Goal: Task Accomplishment & Management: Manage account settings

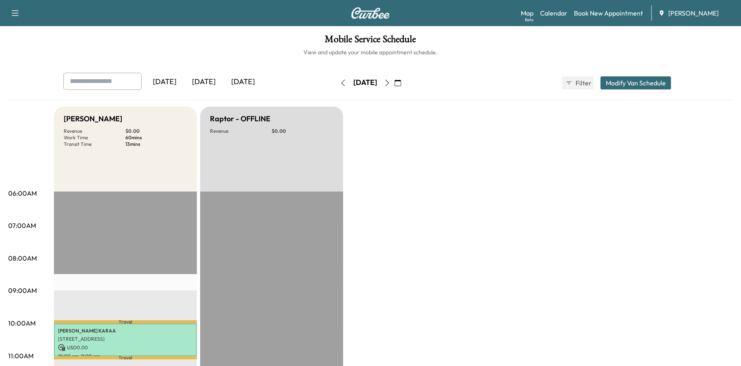
click at [401, 83] on icon "button" at bounding box center [398, 83] width 7 height 7
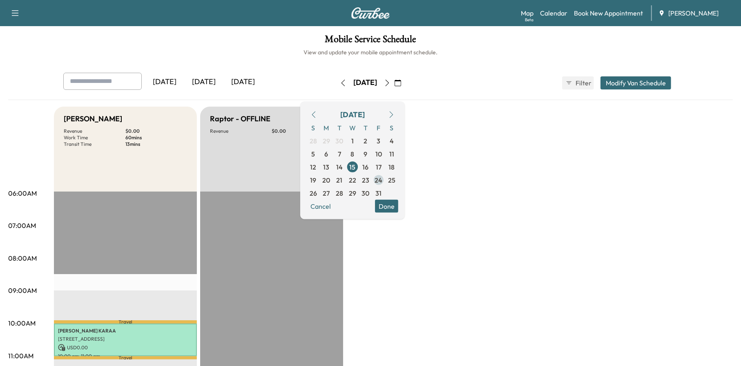
click at [385, 176] on span "24" at bounding box center [378, 179] width 13 height 13
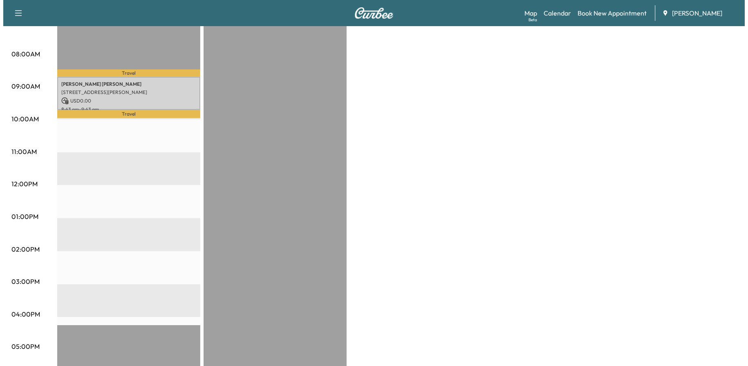
scroll to position [204, 0]
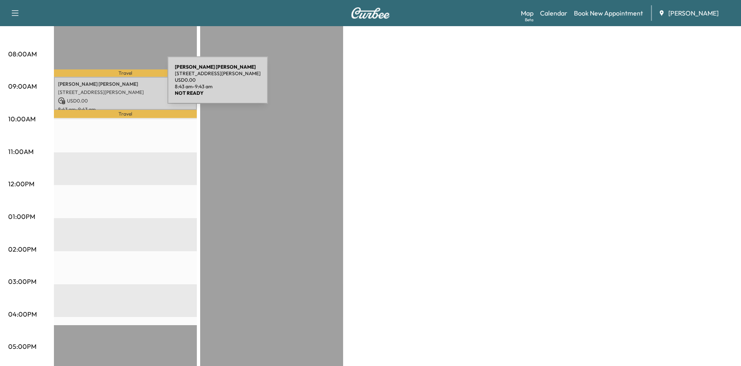
click at [106, 85] on p "[PERSON_NAME]" at bounding box center [125, 84] width 135 height 7
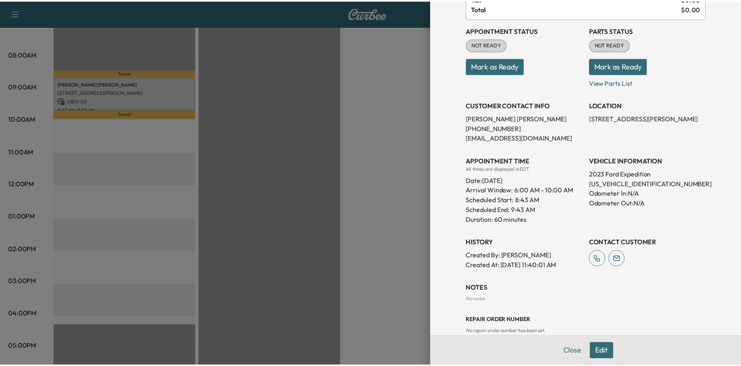
scroll to position [93, 0]
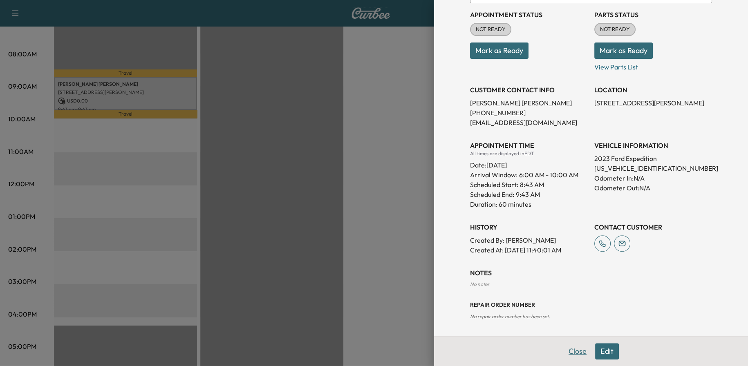
click at [580, 351] on button "Close" at bounding box center [577, 351] width 29 height 16
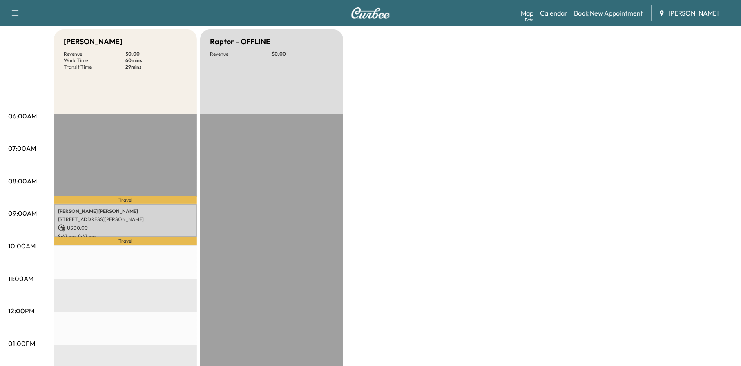
scroll to position [0, 0]
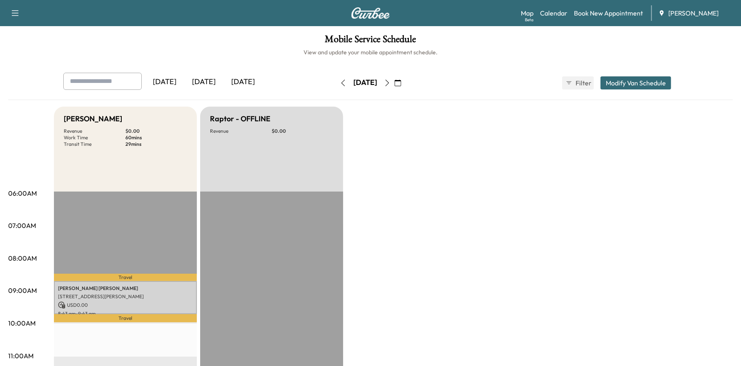
click at [401, 85] on icon "button" at bounding box center [398, 83] width 7 height 7
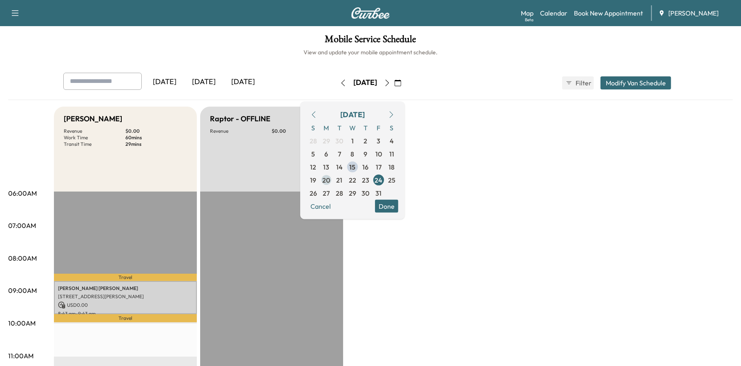
click at [331, 179] on span "20" at bounding box center [327, 180] width 8 height 10
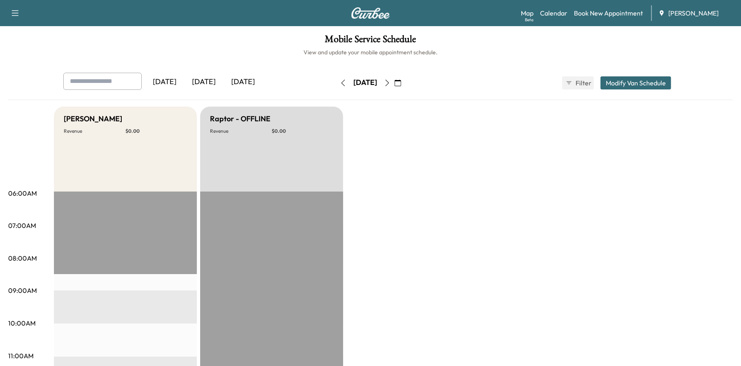
click at [405, 84] on button "button" at bounding box center [398, 82] width 14 height 13
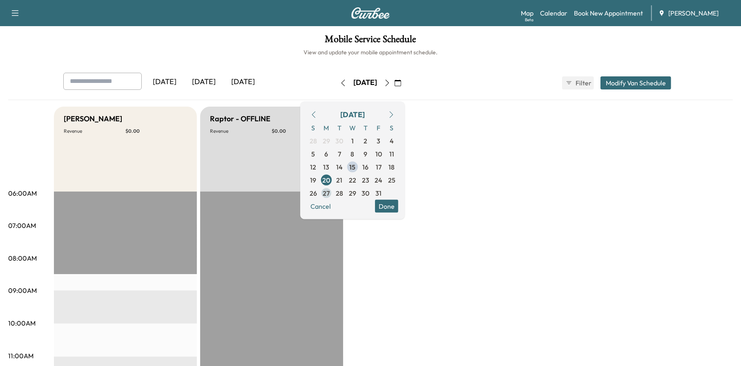
click at [330, 191] on span "27" at bounding box center [326, 193] width 7 height 10
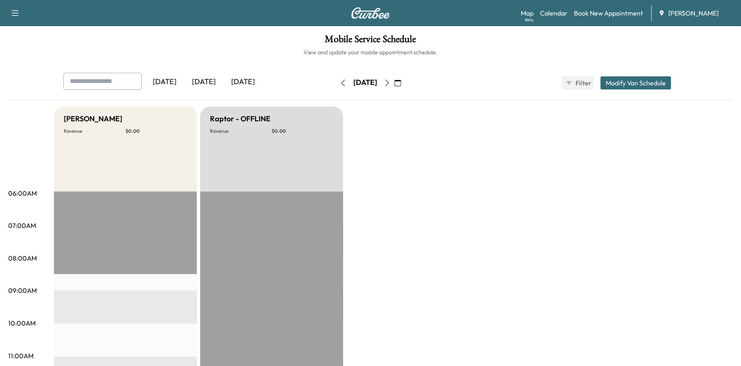
click at [405, 79] on button "button" at bounding box center [398, 82] width 14 height 13
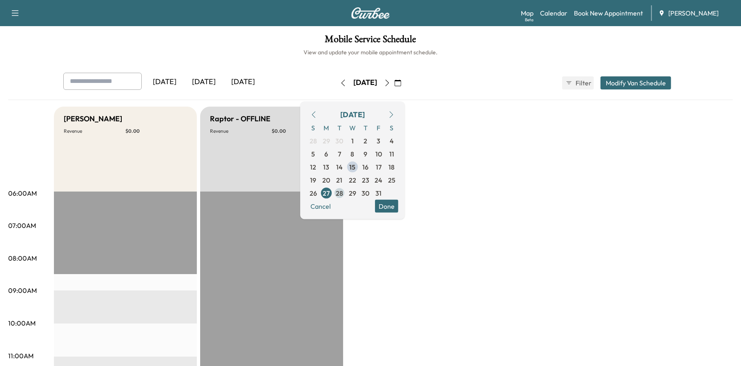
click at [343, 195] on span "28" at bounding box center [339, 193] width 7 height 10
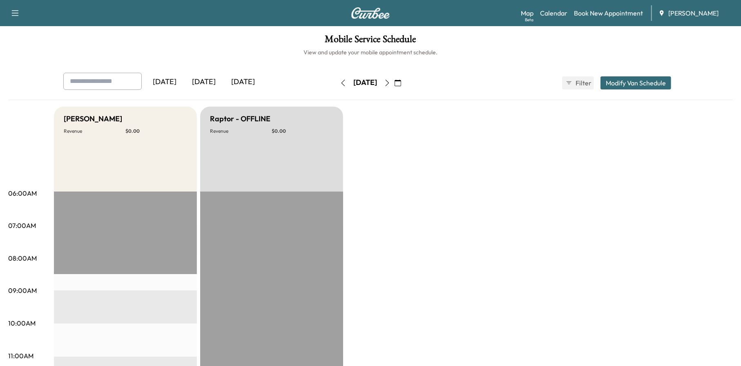
click at [401, 83] on icon "button" at bounding box center [398, 83] width 7 height 7
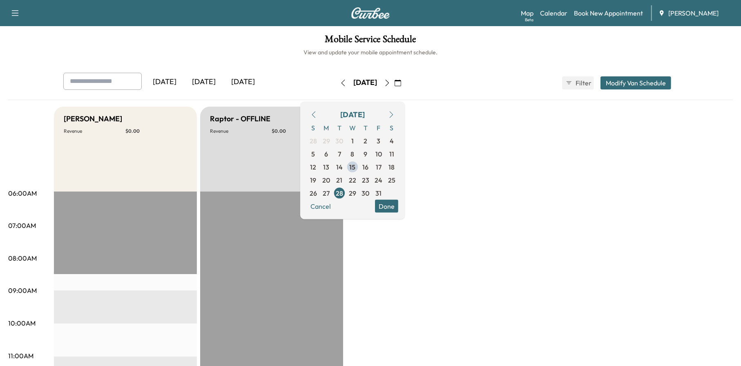
click at [372, 199] on div "Cancel Done" at bounding box center [353, 205] width 92 height 13
click at [356, 193] on span "29" at bounding box center [352, 193] width 7 height 10
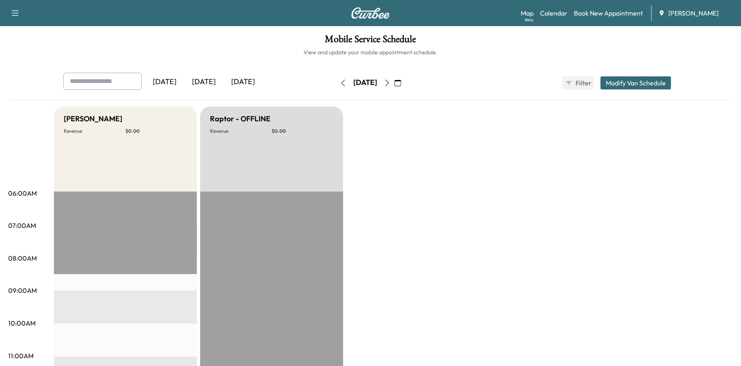
click at [401, 83] on icon "button" at bounding box center [398, 83] width 7 height 7
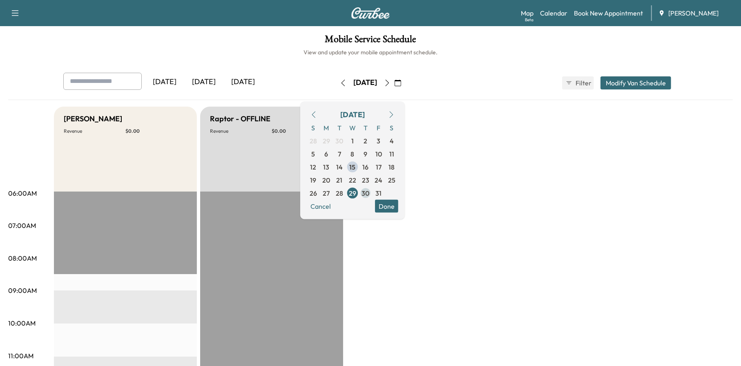
click at [370, 191] on span "30" at bounding box center [366, 193] width 8 height 10
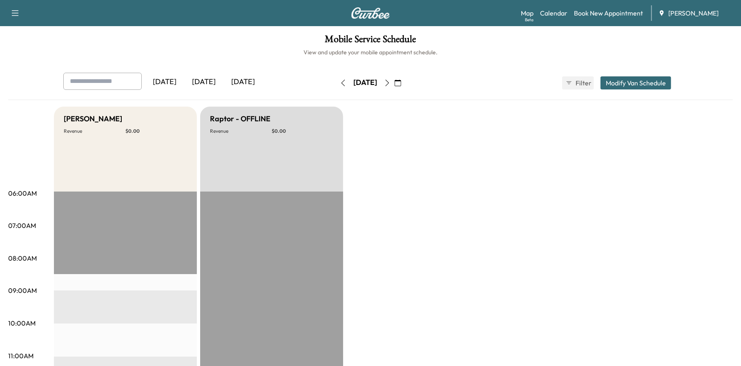
click at [401, 83] on icon "button" at bounding box center [398, 83] width 7 height 7
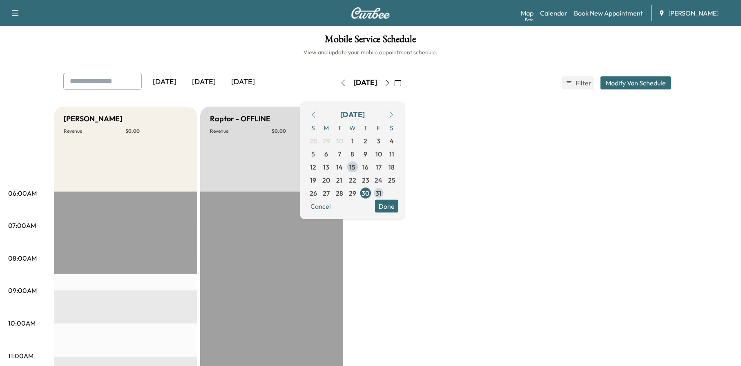
click at [382, 189] on span "31" at bounding box center [379, 193] width 6 height 10
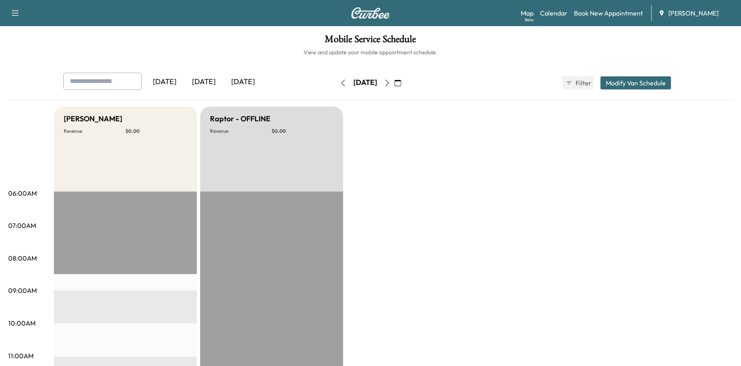
click at [405, 85] on button "button" at bounding box center [398, 82] width 14 height 13
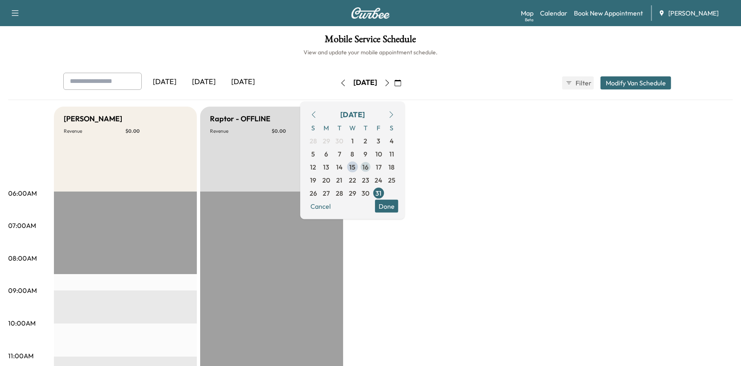
click at [372, 163] on span "16" at bounding box center [365, 166] width 13 height 13
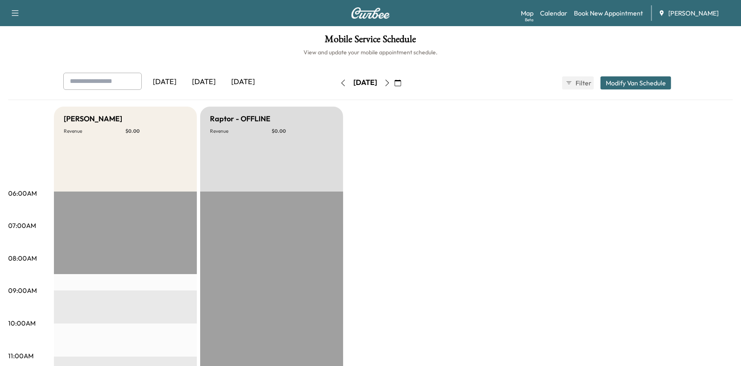
click at [401, 82] on icon "button" at bounding box center [398, 83] width 7 height 7
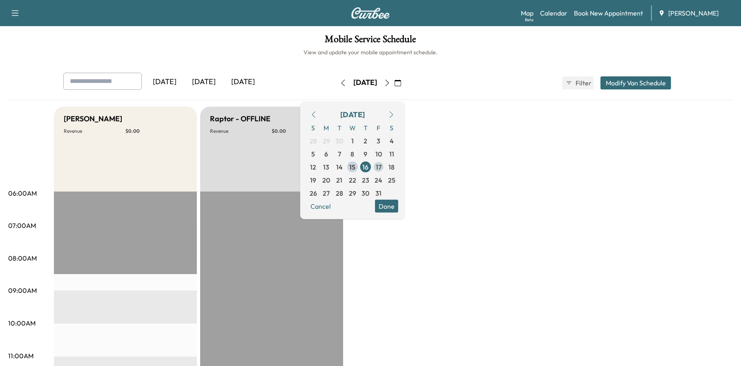
click at [382, 170] on span "17" at bounding box center [379, 167] width 6 height 10
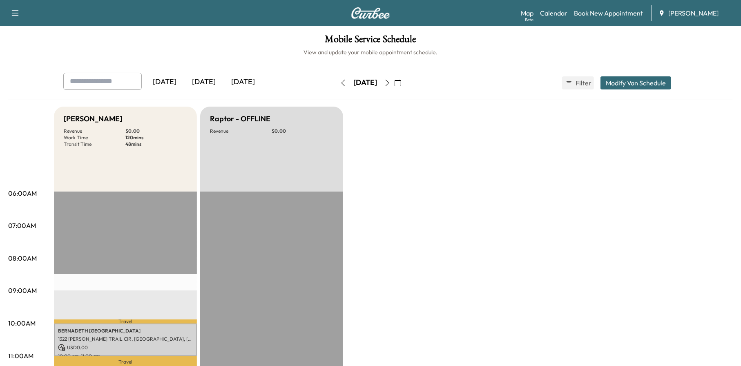
click at [401, 84] on icon "button" at bounding box center [398, 83] width 7 height 7
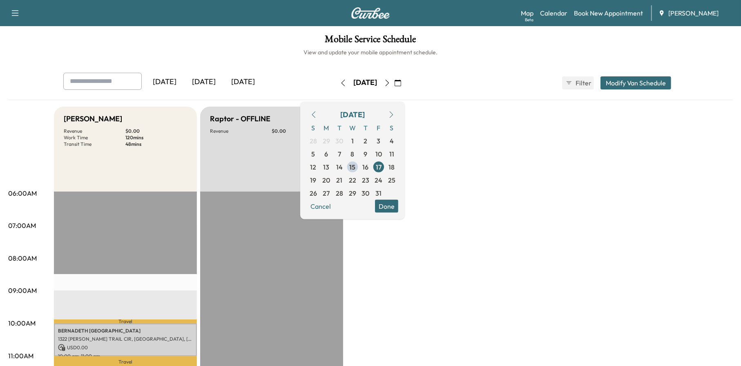
click at [331, 182] on span "20" at bounding box center [327, 180] width 8 height 10
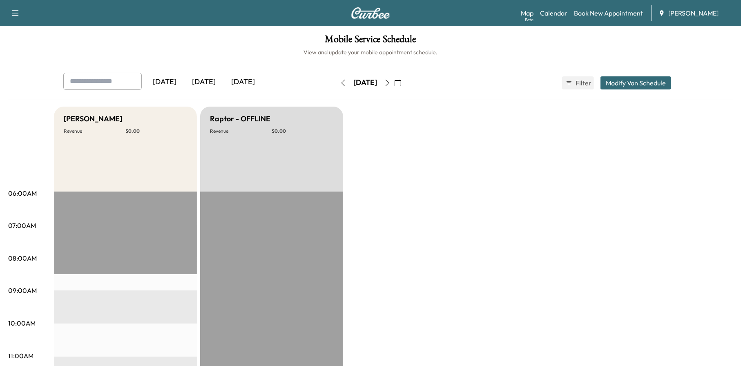
click at [401, 84] on icon "button" at bounding box center [398, 83] width 7 height 7
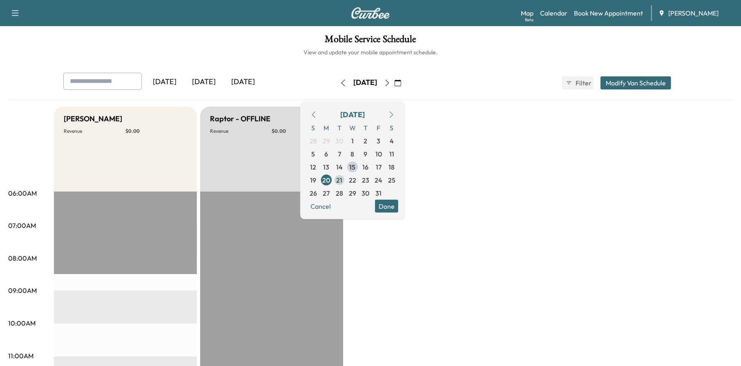
click at [346, 177] on span "21" at bounding box center [339, 179] width 13 height 13
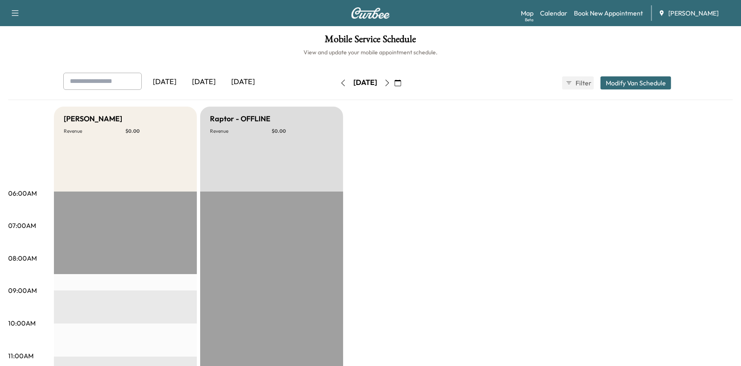
click at [405, 78] on button "button" at bounding box center [398, 82] width 14 height 13
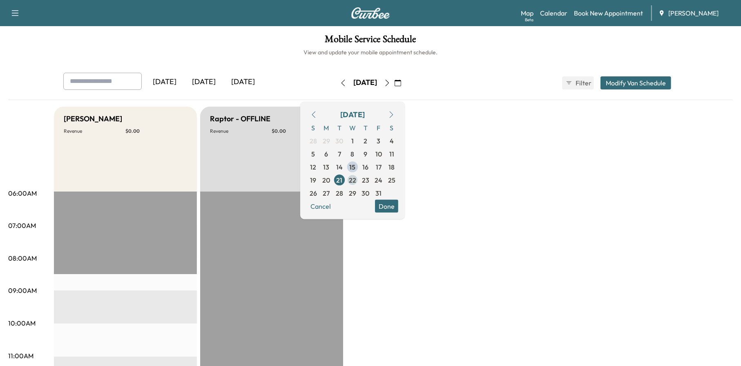
click at [356, 180] on span "22" at bounding box center [352, 180] width 7 height 10
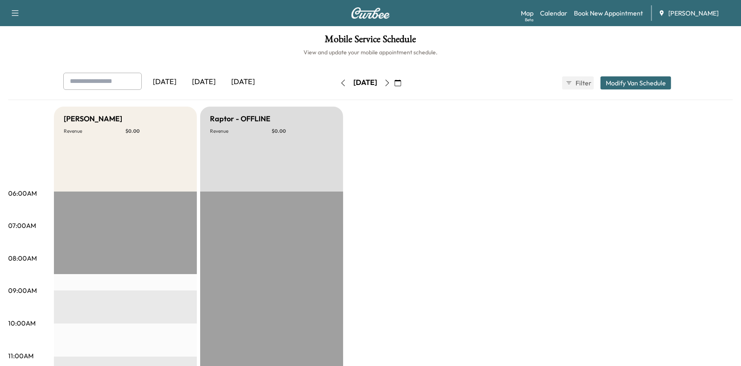
click at [401, 80] on icon "button" at bounding box center [398, 83] width 7 height 7
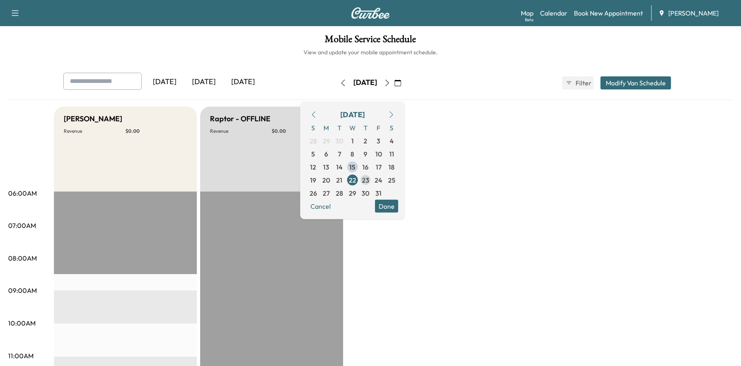
click at [372, 177] on span "23" at bounding box center [365, 179] width 13 height 13
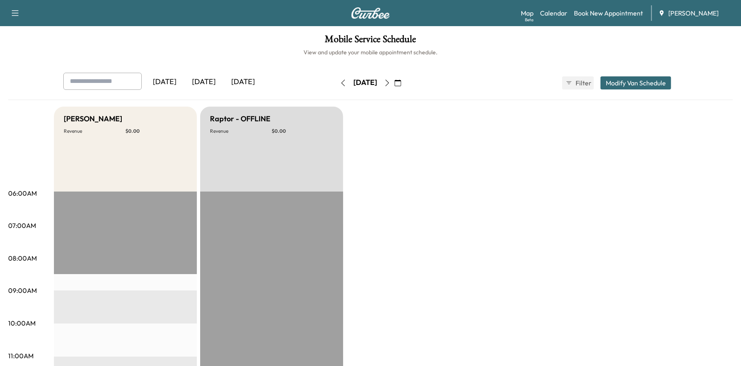
drag, startPoint x: 421, startPoint y: 79, endPoint x: 421, endPoint y: 86, distance: 7.0
click at [405, 79] on button "button" at bounding box center [398, 82] width 14 height 13
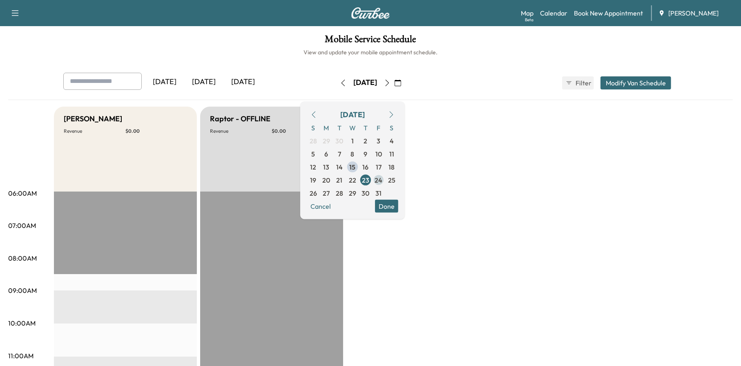
click at [383, 177] on span "24" at bounding box center [379, 180] width 8 height 10
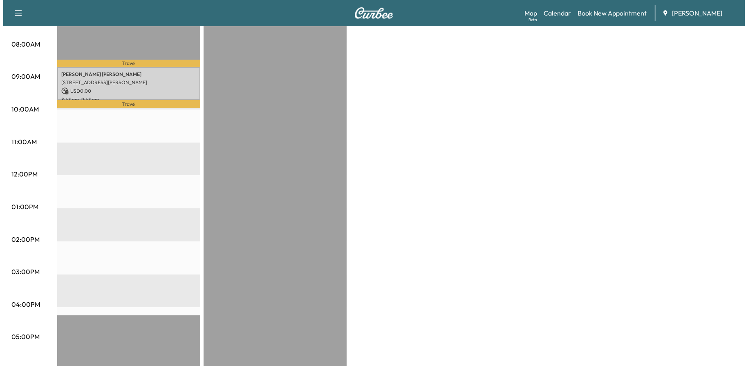
scroll to position [164, 0]
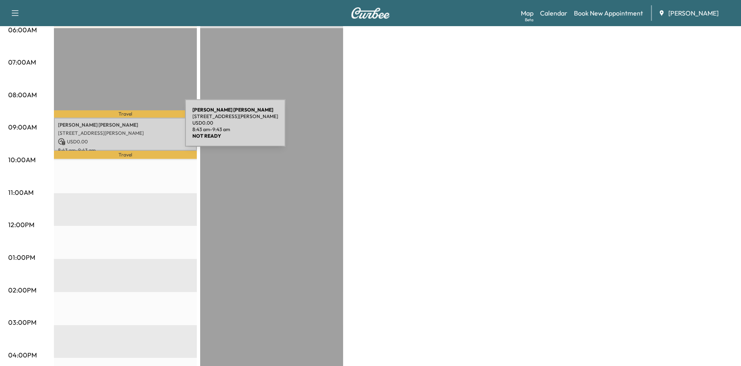
click at [125, 122] on p "[PERSON_NAME]" at bounding box center [125, 125] width 135 height 7
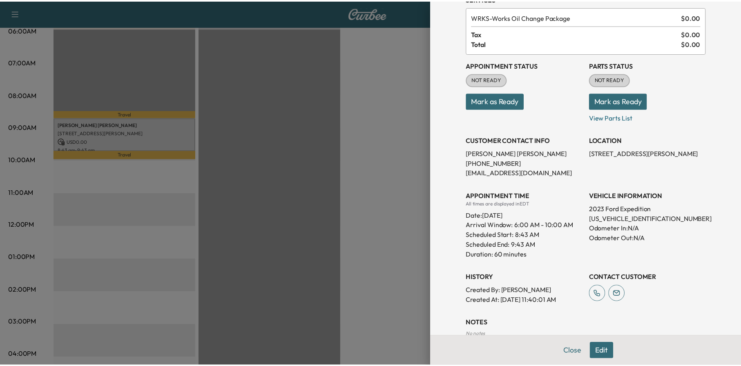
scroll to position [93, 0]
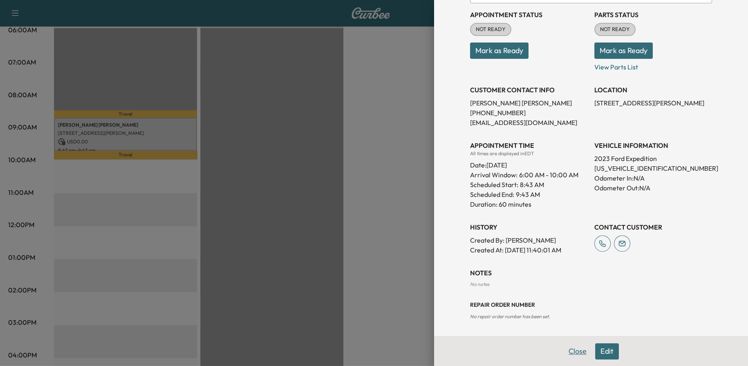
click at [576, 351] on button "Close" at bounding box center [577, 351] width 29 height 16
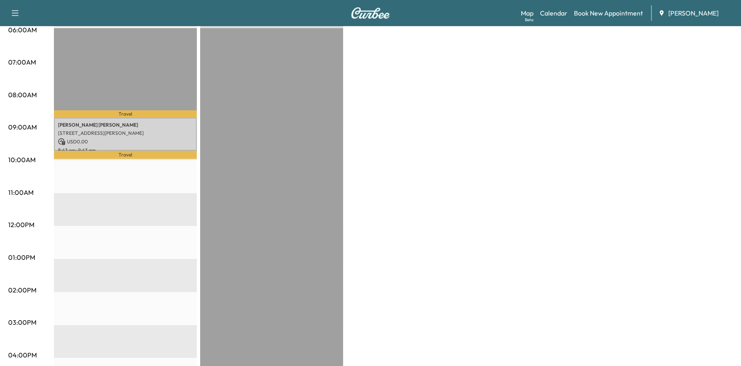
click at [322, 262] on div at bounding box center [271, 292] width 143 height 528
